Goal: Task Accomplishment & Management: Use online tool/utility

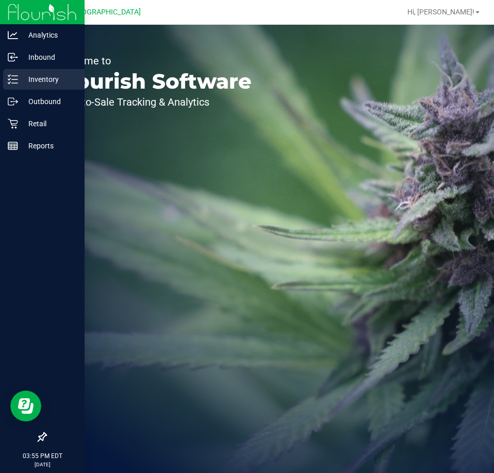
click at [38, 85] on p "Inventory" at bounding box center [49, 79] width 62 height 12
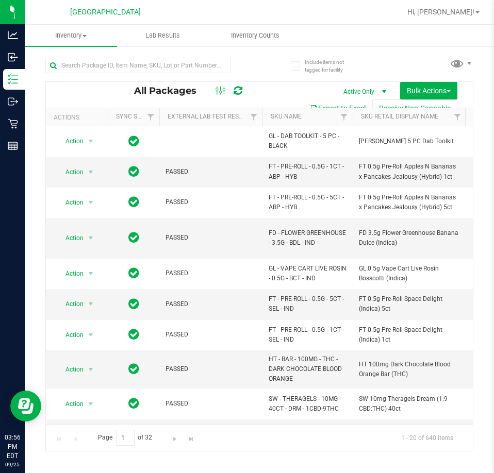
click at [135, 53] on div at bounding box center [152, 64] width 214 height 33
click at [130, 64] on input "text" at bounding box center [138, 65] width 186 height 15
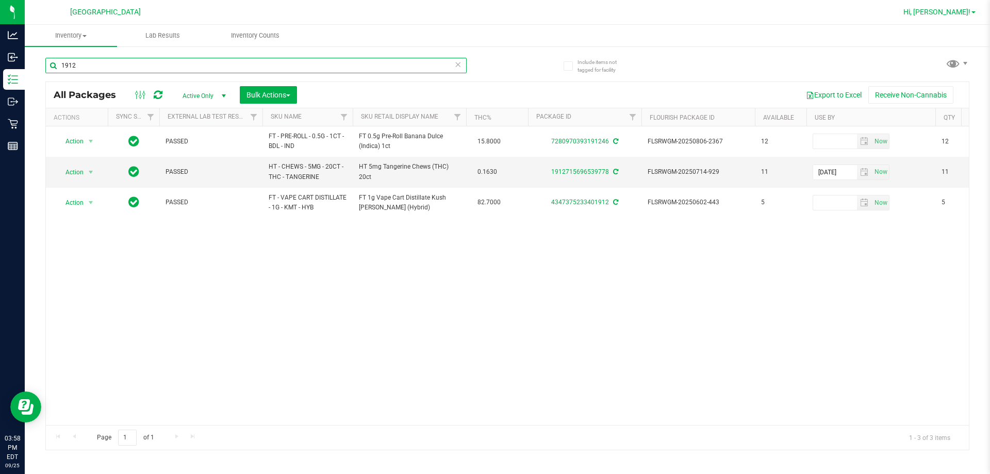
type input "1912"
click at [494, 12] on span "Hi, [PERSON_NAME]!" at bounding box center [937, 12] width 67 height 8
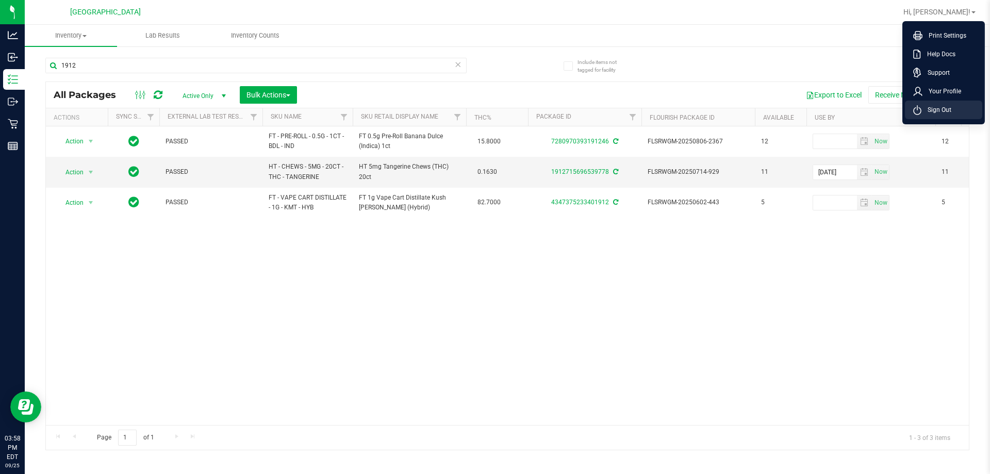
click at [494, 113] on span "Sign Out" at bounding box center [937, 110] width 30 height 10
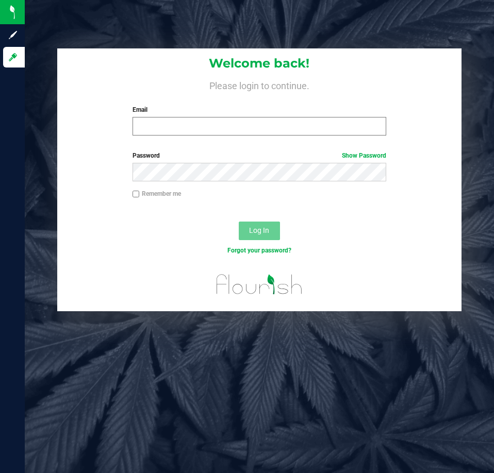
drag, startPoint x: 145, startPoint y: 116, endPoint x: 160, endPoint y: 129, distance: 19.7
click at [145, 116] on div "Email Required Please format your email correctly." at bounding box center [259, 120] width 269 height 30
click at [220, 137] on div "Welcome back! Please login to continue. Email Required Please format your email…" at bounding box center [259, 95] width 404 height 95
click at [212, 138] on div "Welcome back! Please login to continue. Email Required Please format your email…" at bounding box center [259, 95] width 404 height 95
click at [211, 127] on input "Email" at bounding box center [260, 126] width 254 height 19
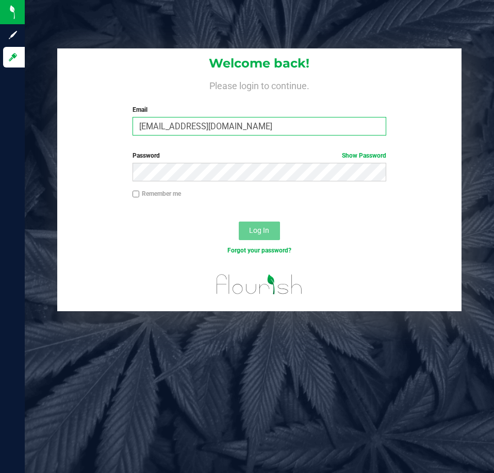
type input "[EMAIL_ADDRESS][DOMAIN_NAME]"
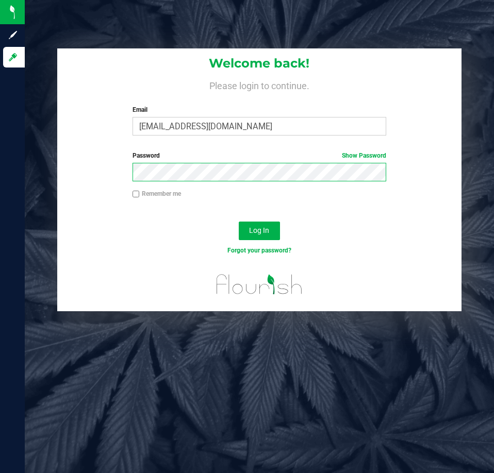
click at [239, 222] on button "Log In" at bounding box center [259, 231] width 41 height 19
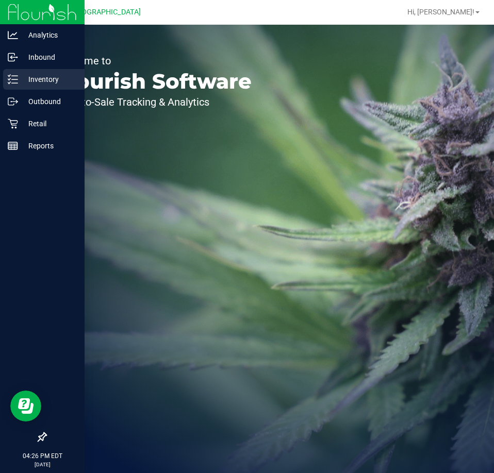
click at [13, 78] on icon at bounding box center [13, 79] width 10 height 10
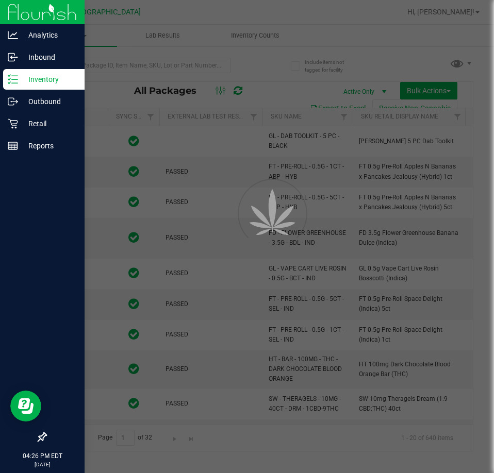
type input "[DATE]"
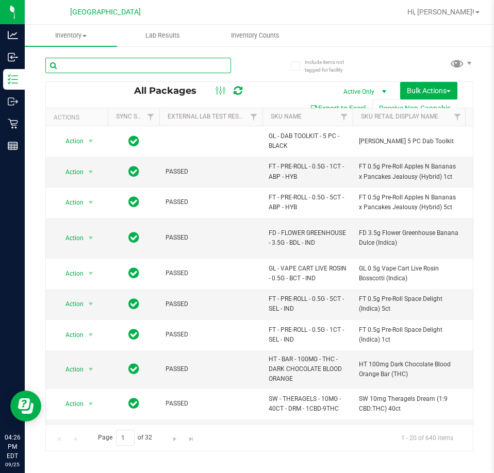
click at [132, 67] on input "text" at bounding box center [138, 65] width 186 height 15
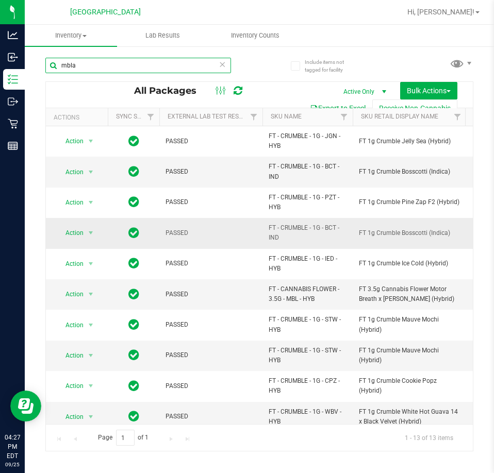
type input "mbla"
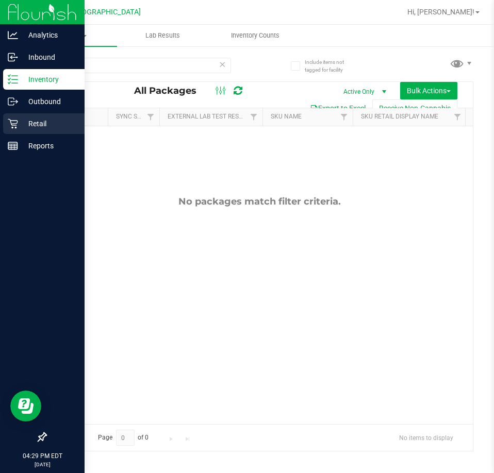
click at [10, 129] on div "Retail" at bounding box center [43, 123] width 81 height 21
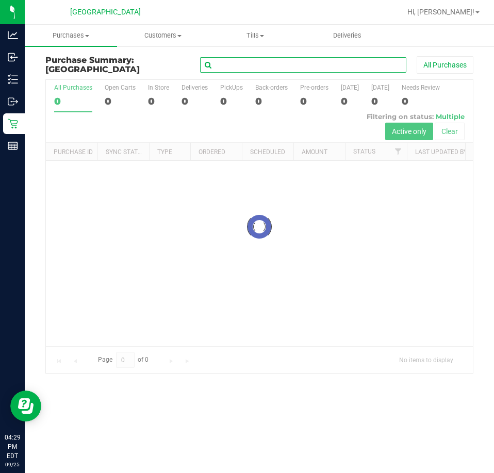
click at [267, 62] on input "text" at bounding box center [303, 64] width 206 height 15
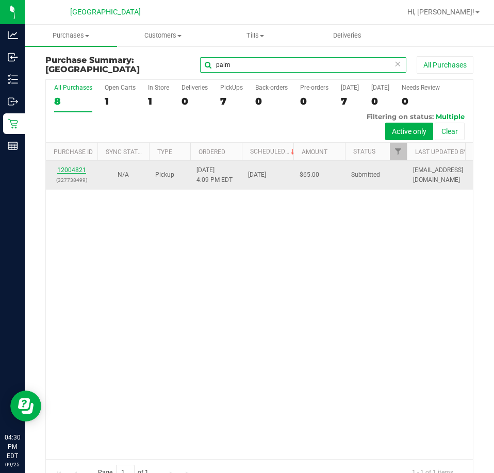
type input "palm"
click at [81, 172] on link "12004821" at bounding box center [71, 170] width 29 height 7
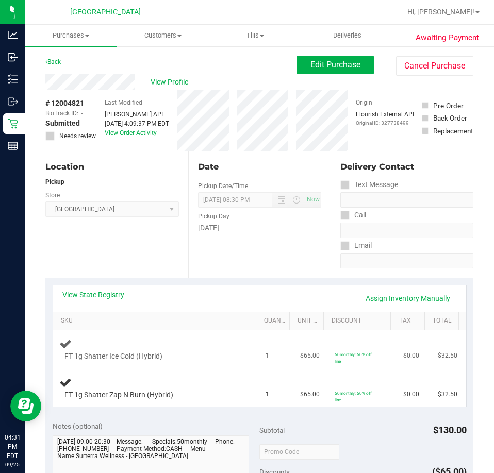
click at [195, 333] on td "FT 1g Shatter Ice Cold (Hybrid)" at bounding box center [156, 350] width 207 height 39
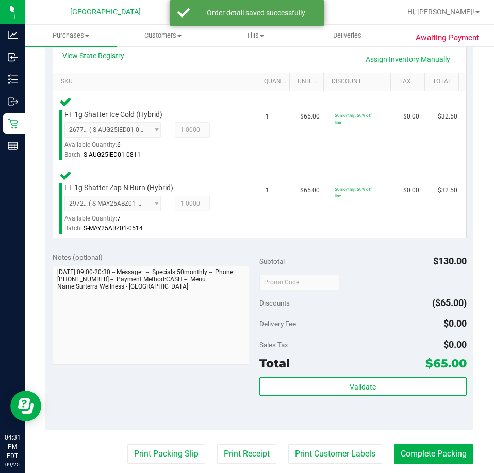
scroll to position [258, 0]
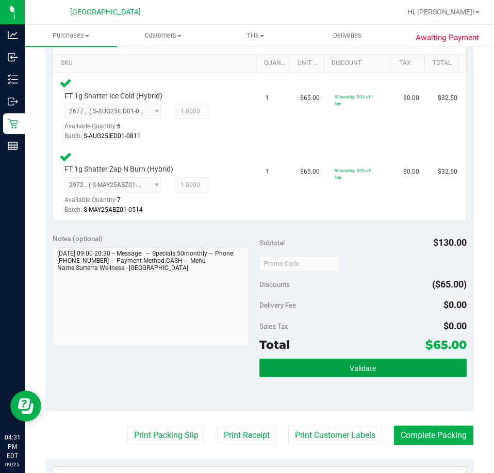
click at [350, 365] on span "Validate" at bounding box center [363, 369] width 26 height 8
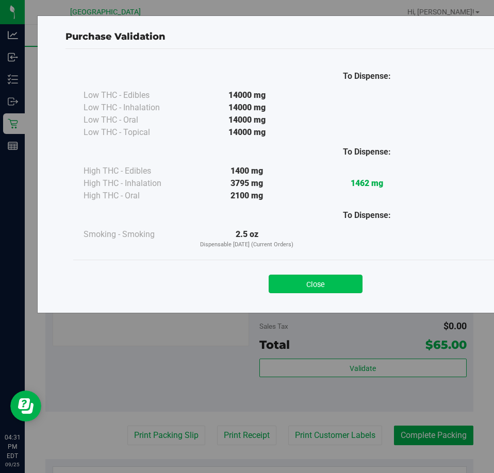
click at [330, 290] on button "Close" at bounding box center [316, 284] width 94 height 19
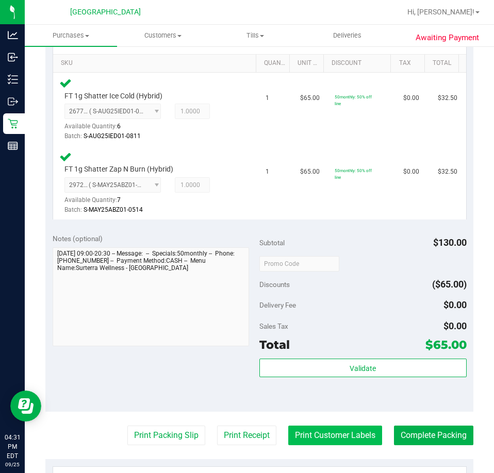
drag, startPoint x: 324, startPoint y: 422, endPoint x: 324, endPoint y: 433, distance: 10.3
click at [324, 431] on purchase-details "Back Edit Purchase Cancel Purchase View Profile # 12004821 BioTrack ID: - Submi…" at bounding box center [259, 239] width 428 height 882
click at [324, 433] on button "Print Customer Labels" at bounding box center [335, 436] width 94 height 20
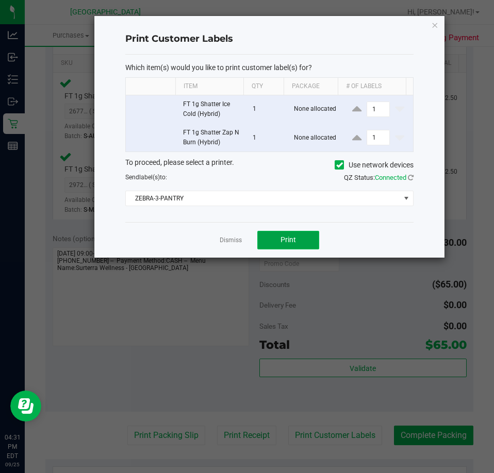
click at [263, 232] on button "Print" at bounding box center [288, 240] width 62 height 19
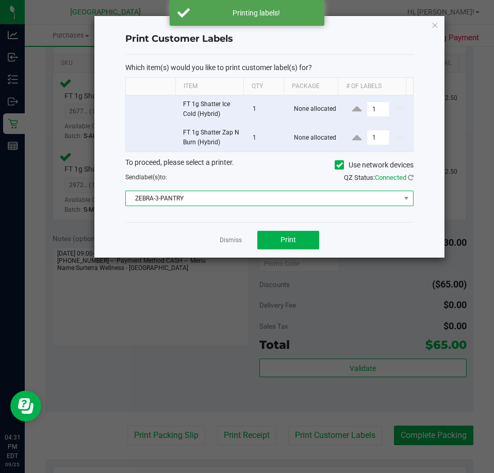
click at [259, 202] on span "ZEBRA-3-PANTRY" at bounding box center [263, 198] width 274 height 14
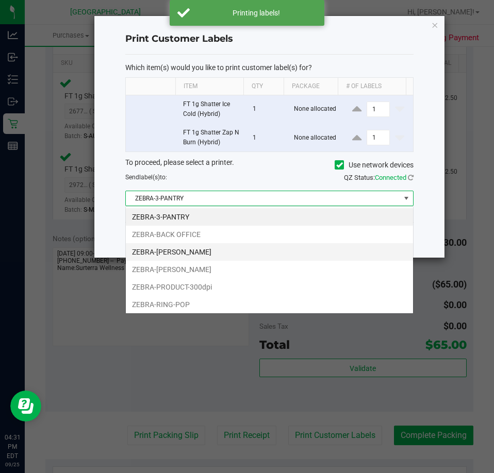
scroll to position [15, 288]
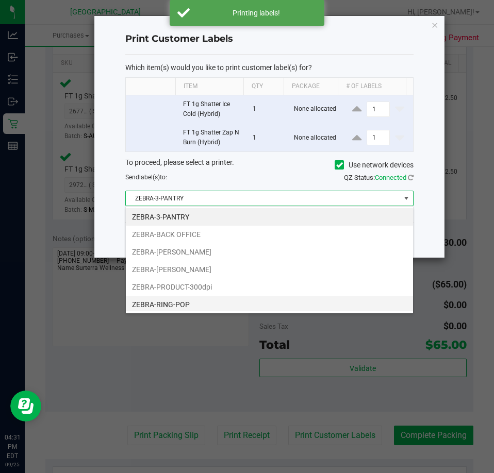
click at [183, 301] on li "ZEBRA-RING-POP" at bounding box center [269, 305] width 287 height 18
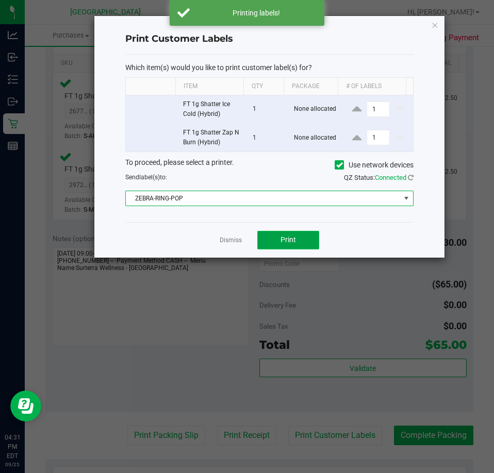
click at [287, 244] on span "Print" at bounding box center [288, 240] width 15 height 8
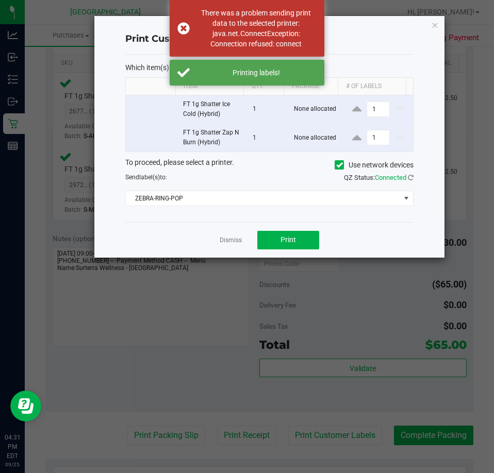
click at [231, 239] on link "Dismiss" at bounding box center [231, 240] width 22 height 9
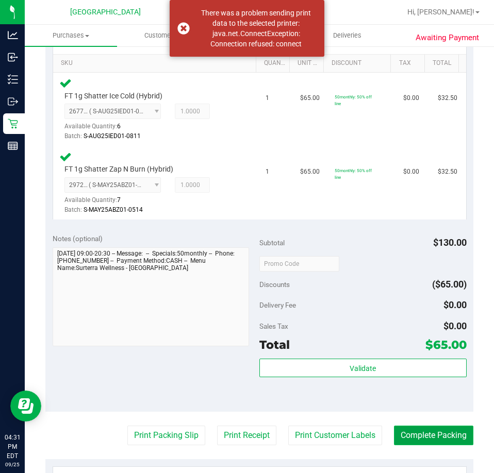
click at [447, 436] on button "Complete Packing" at bounding box center [433, 436] width 79 height 20
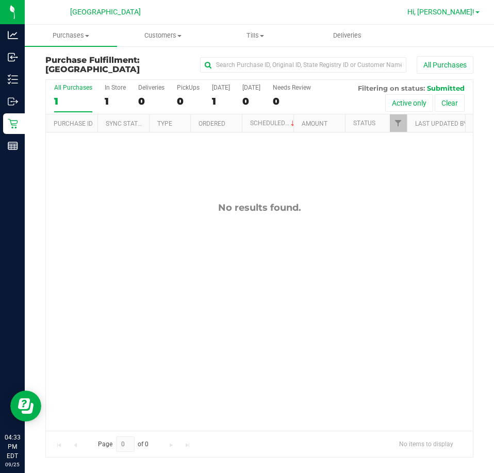
drag, startPoint x: 458, startPoint y: 18, endPoint x: 466, endPoint y: 13, distance: 9.7
click at [462, 15] on div "Hi, [PERSON_NAME]!" at bounding box center [443, 12] width 80 height 18
click at [466, 13] on span "Hi, [PERSON_NAME]!" at bounding box center [440, 12] width 67 height 8
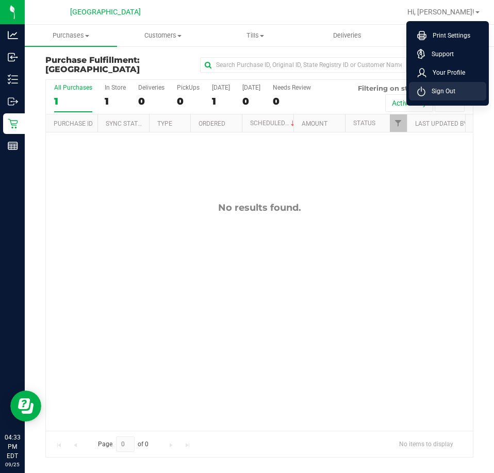
click at [440, 92] on span "Sign Out" at bounding box center [440, 91] width 30 height 10
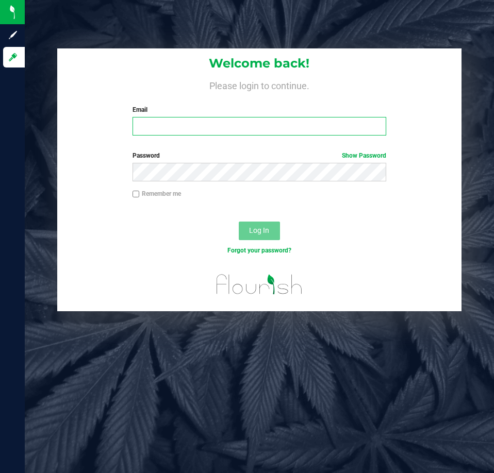
click at [139, 132] on input "Email" at bounding box center [260, 126] width 254 height 19
type input "[EMAIL_ADDRESS][DOMAIN_NAME]"
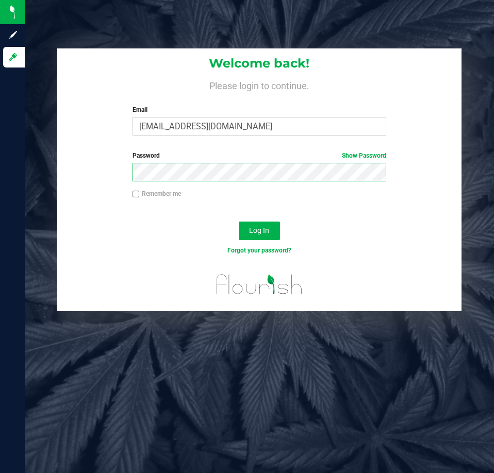
click at [239, 222] on button "Log In" at bounding box center [259, 231] width 41 height 19
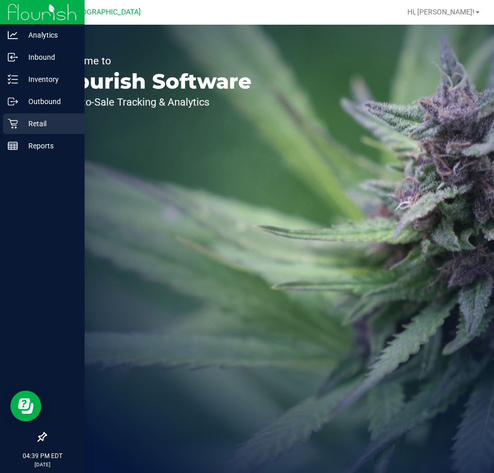
click at [25, 124] on p "Retail" at bounding box center [49, 124] width 62 height 12
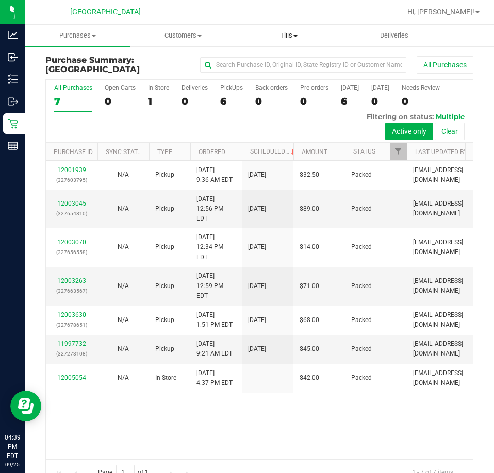
click at [277, 32] on span "Tills" at bounding box center [289, 35] width 105 height 9
click at [256, 59] on span "Manage tills" at bounding box center [271, 62] width 70 height 9
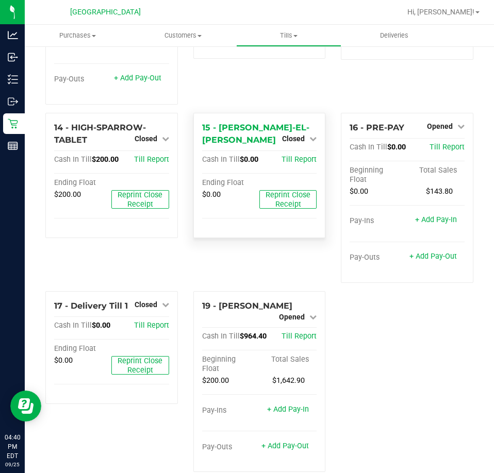
scroll to position [626, 0]
